Goal: Book appointment/travel/reservation

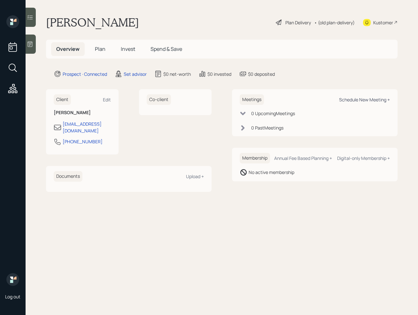
click at [355, 101] on div "Schedule New Meeting +" at bounding box center [364, 100] width 51 height 6
select select "round-[PERSON_NAME]"
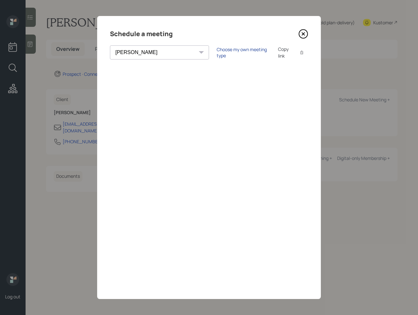
click at [217, 50] on div "Choose my own meeting type" at bounding box center [244, 52] width 54 height 12
